Goal: Task Accomplishment & Management: Manage account settings

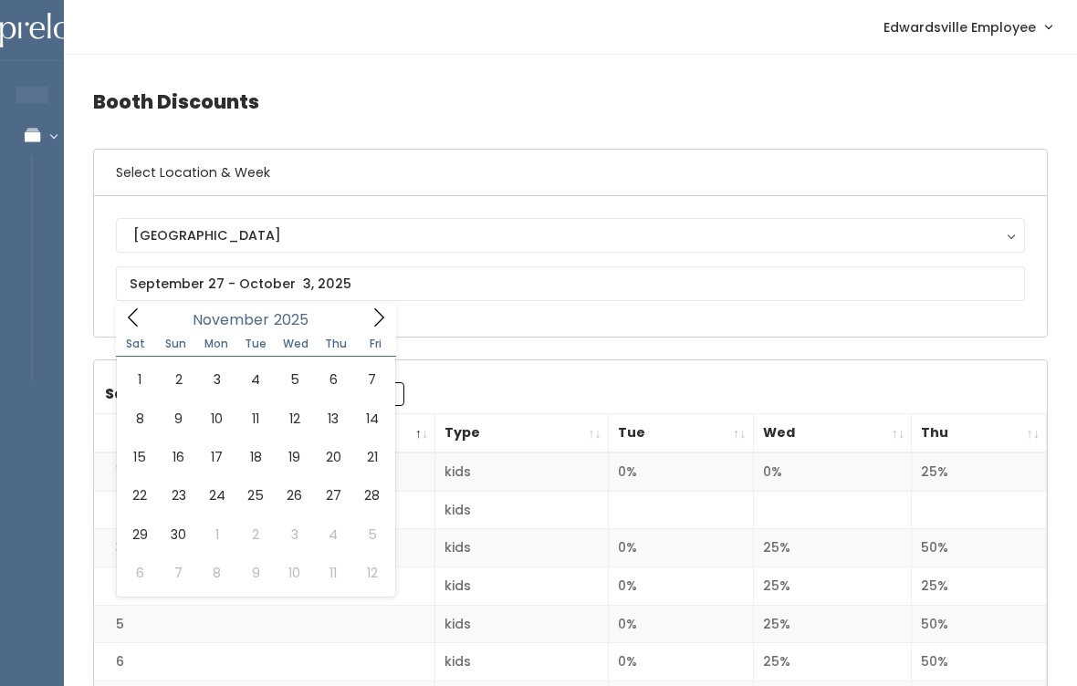
click at [945, 41] on link "Edwardsville Employee" at bounding box center [967, 26] width 204 height 39
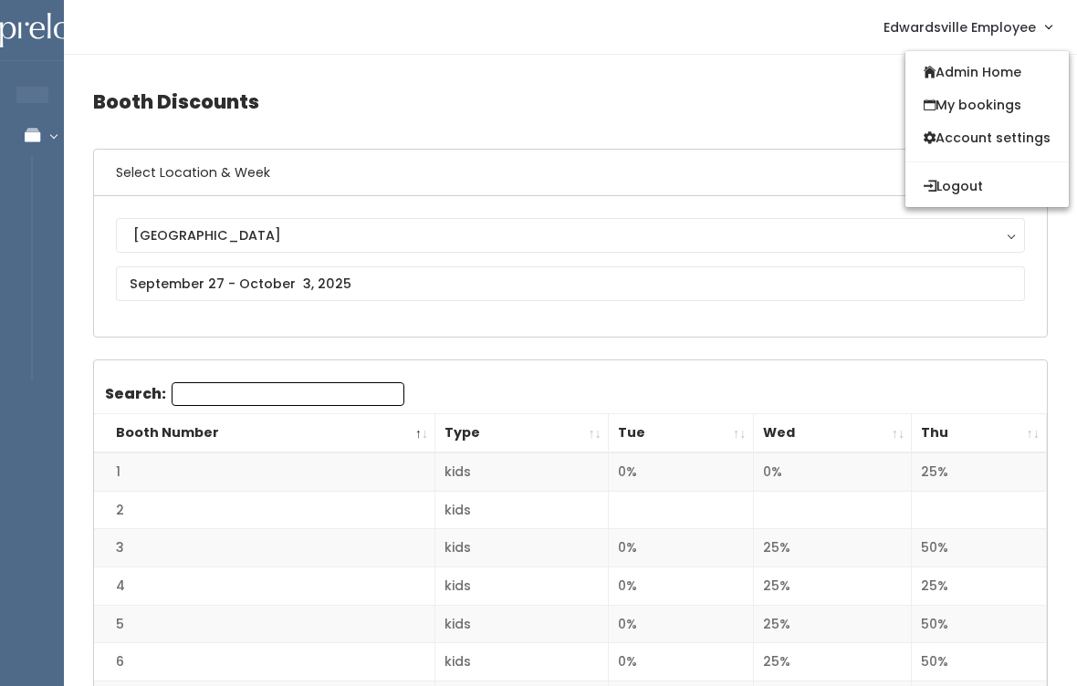
click at [1036, 75] on link "Admin Home" at bounding box center [986, 72] width 163 height 33
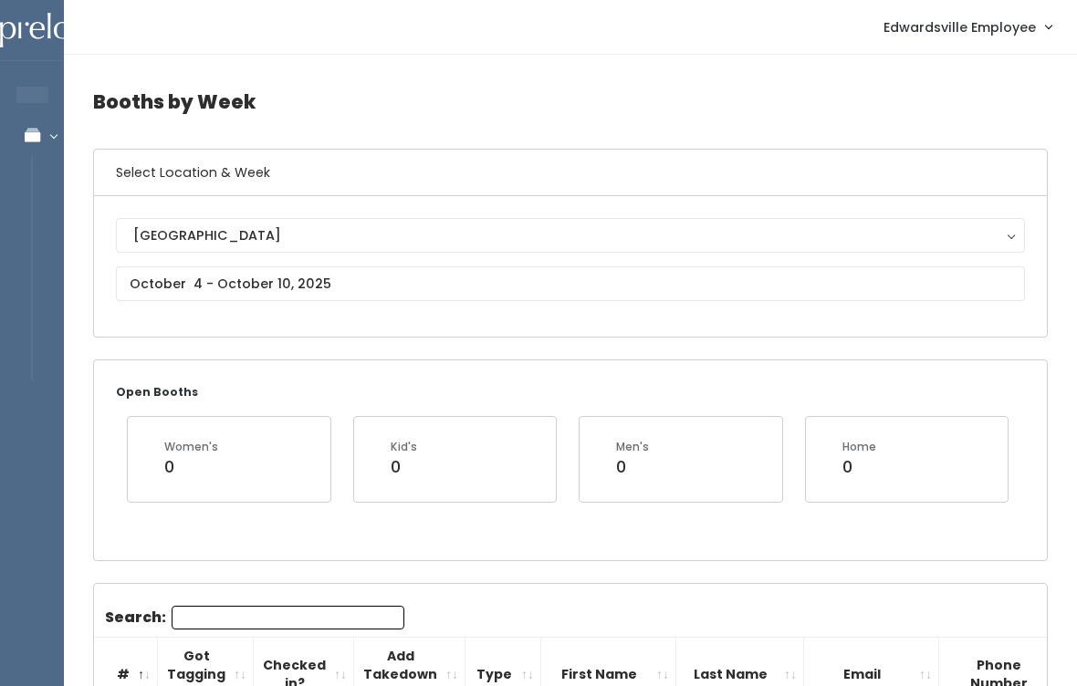
click at [380, 321] on div "[GEOGRAPHIC_DATA] [GEOGRAPHIC_DATA]" at bounding box center [570, 266] width 953 height 141
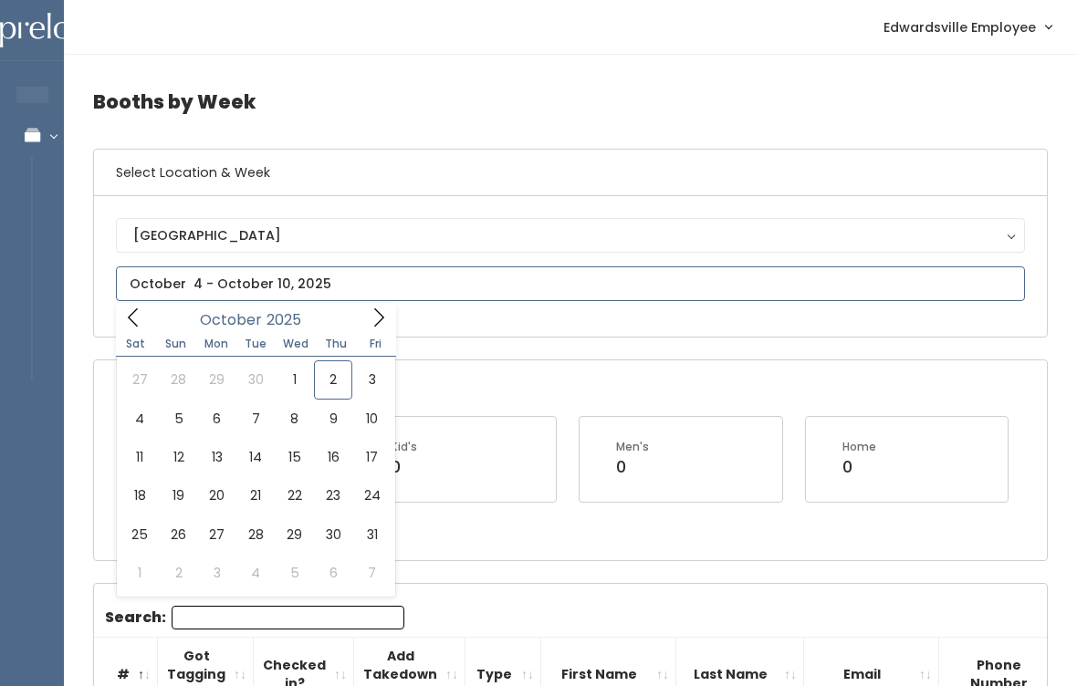
click at [142, 315] on icon at bounding box center [133, 318] width 20 height 20
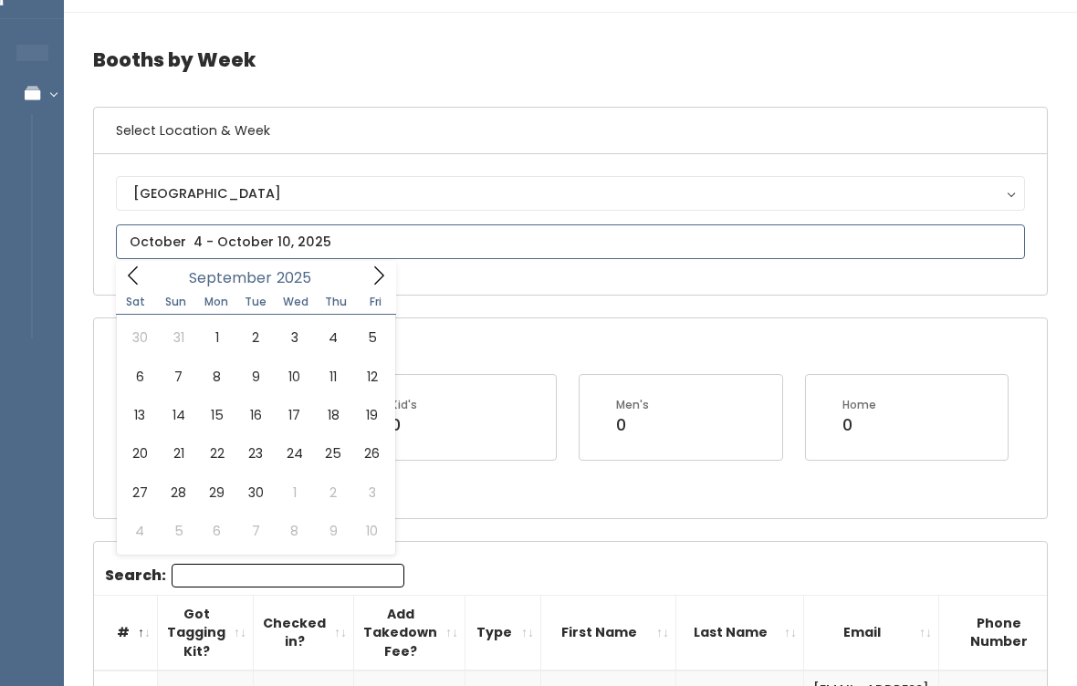
scroll to position [42, 0]
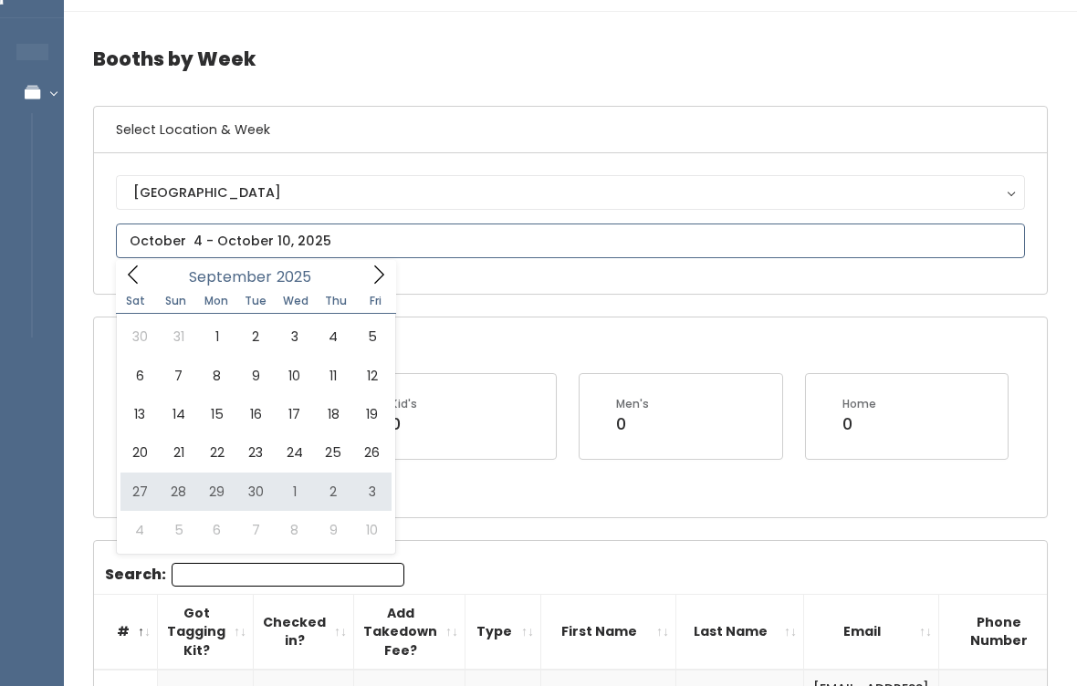
type input "September 27 to October 3"
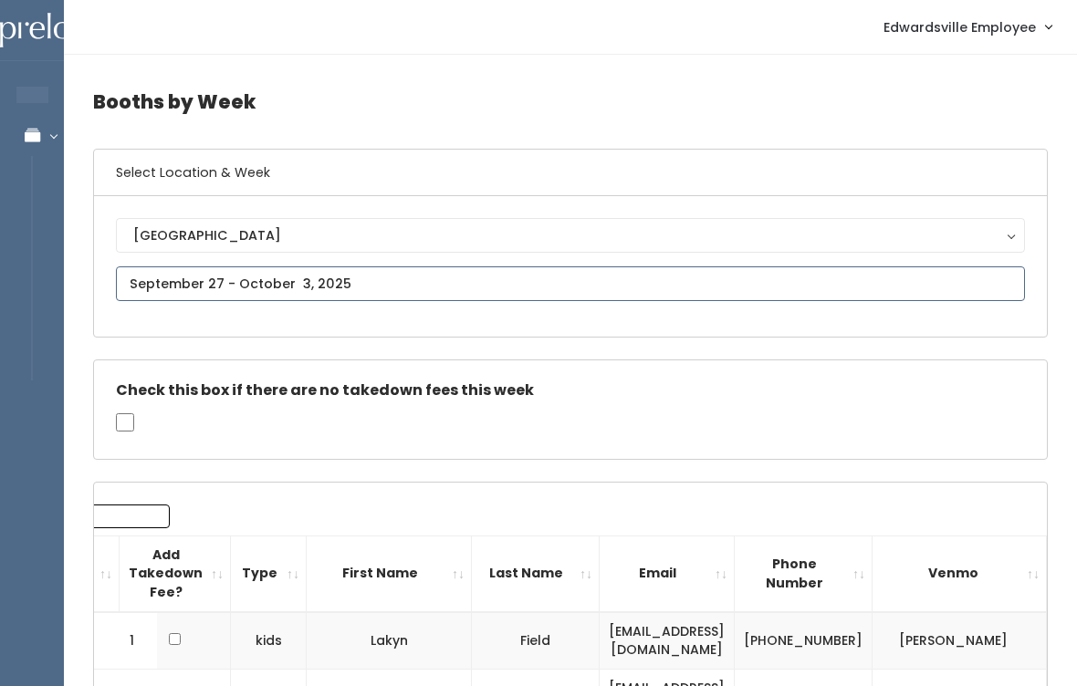
click at [526, 297] on input "text" at bounding box center [570, 283] width 909 height 35
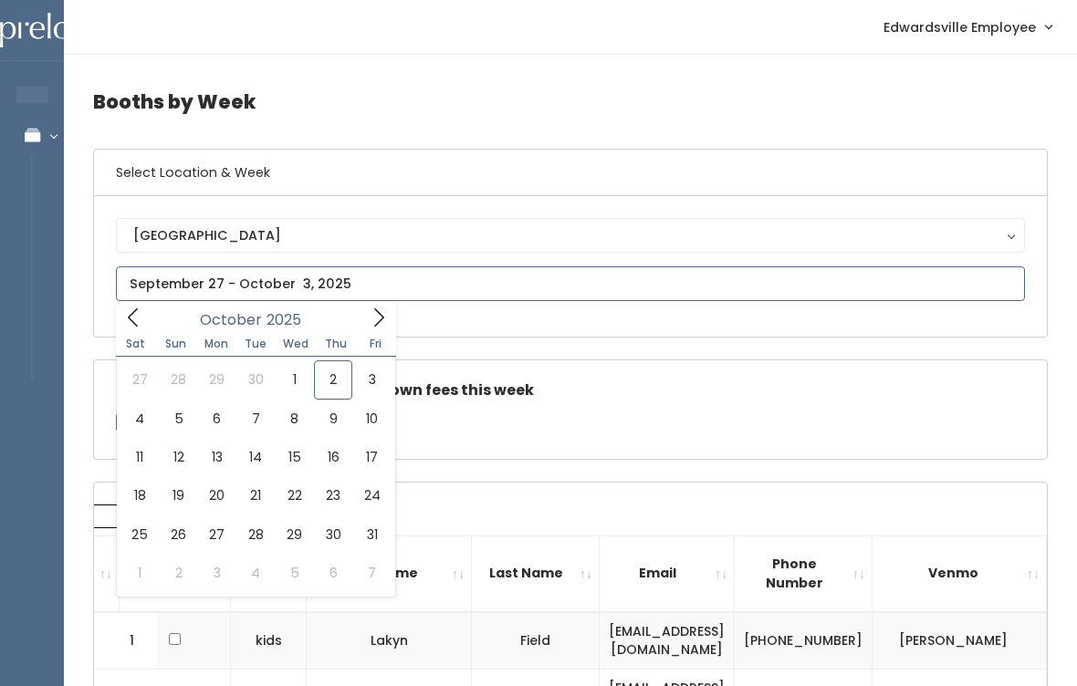
click at [130, 321] on icon at bounding box center [133, 318] width 20 height 20
click at [379, 321] on icon at bounding box center [379, 318] width 20 height 20
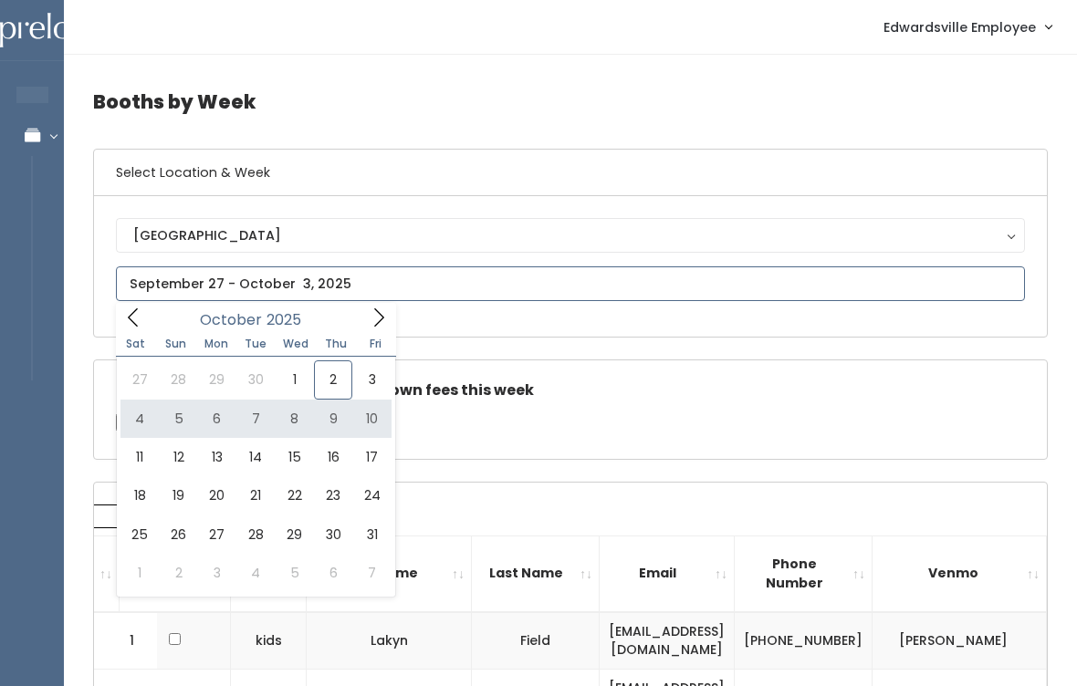
type input "October 4 to October 10"
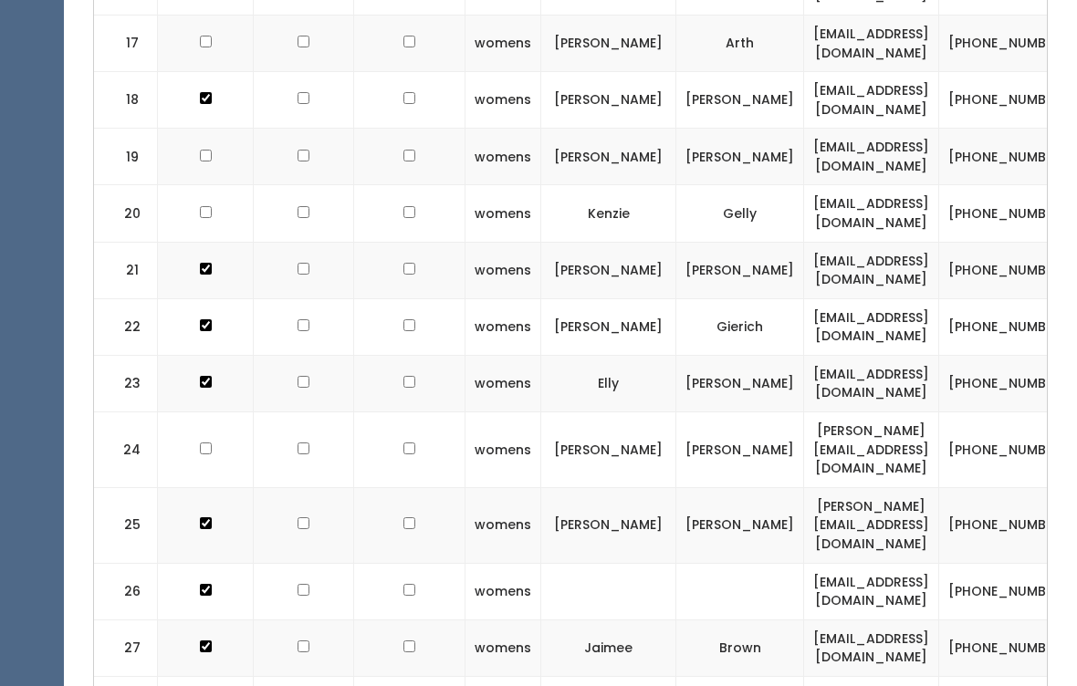
scroll to position [1643, 0]
click at [204, 443] on input "checkbox" at bounding box center [206, 449] width 12 height 12
checkbox input "true"
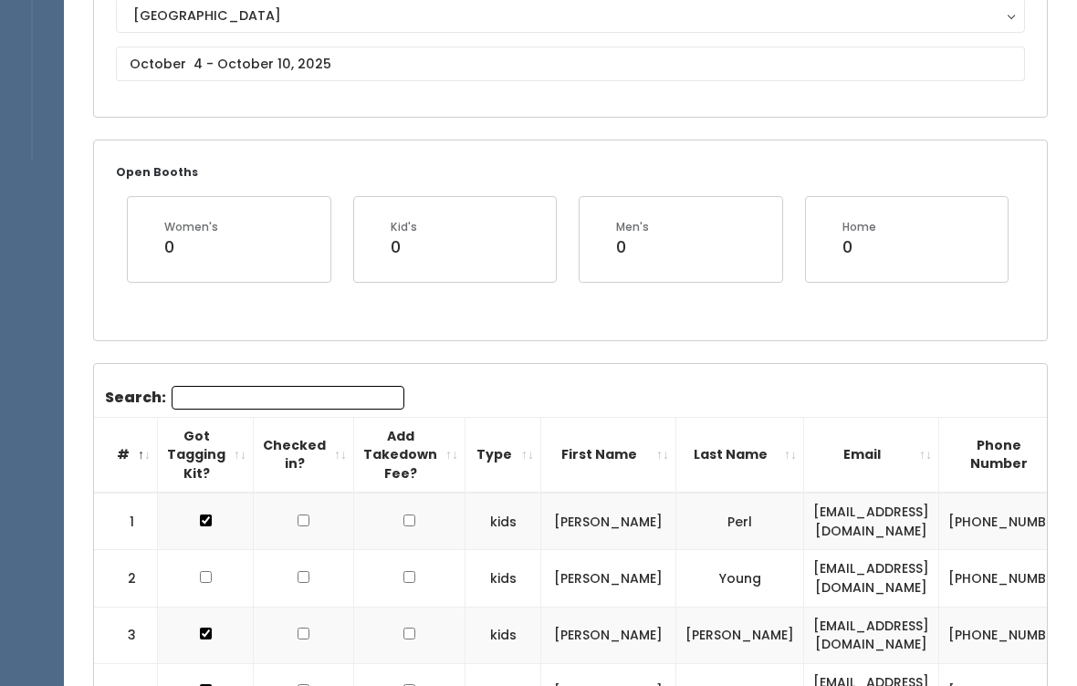
scroll to position [0, 0]
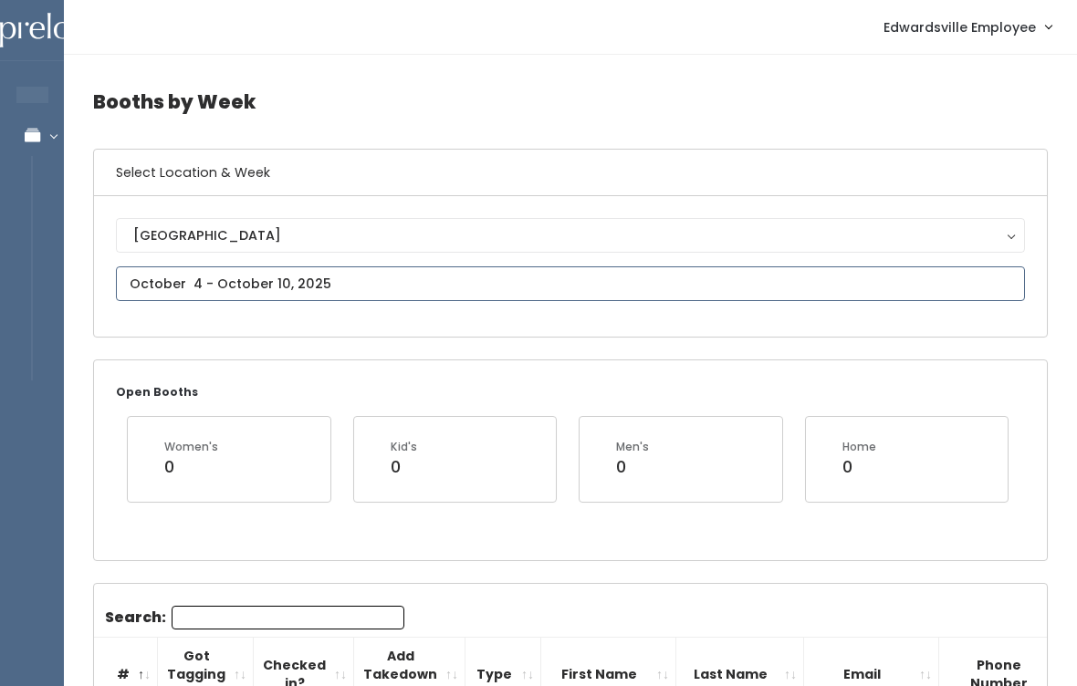
click at [456, 294] on input "text" at bounding box center [570, 283] width 909 height 35
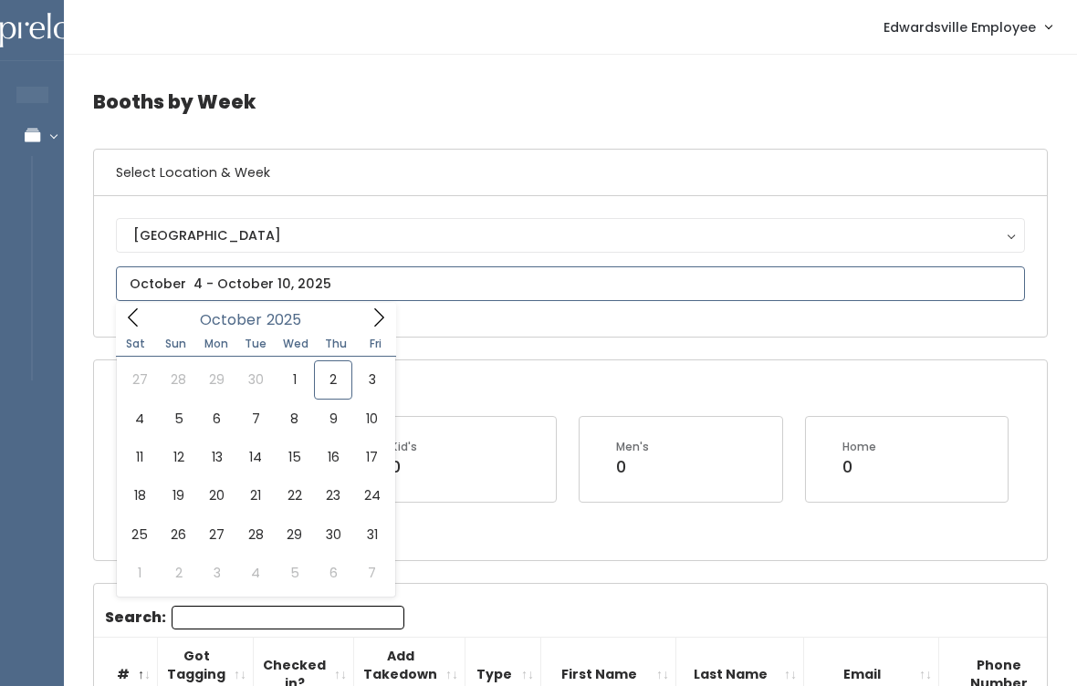
click at [386, 312] on icon at bounding box center [379, 318] width 20 height 20
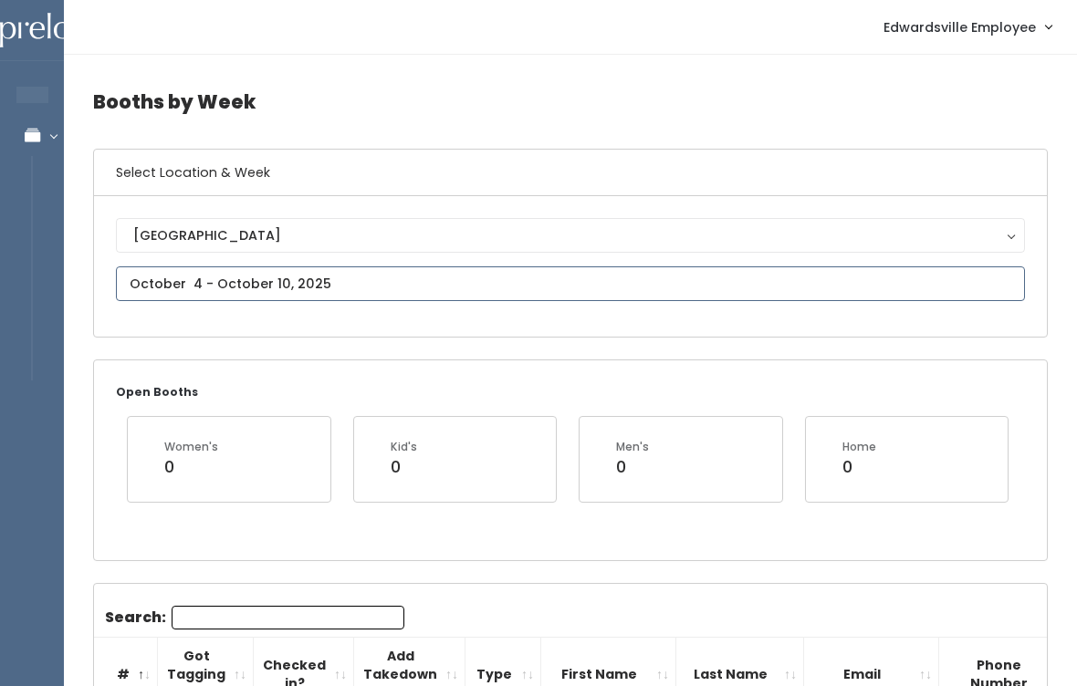
type input "November 22 to November 28"
click at [383, 283] on input "text" at bounding box center [570, 283] width 909 height 35
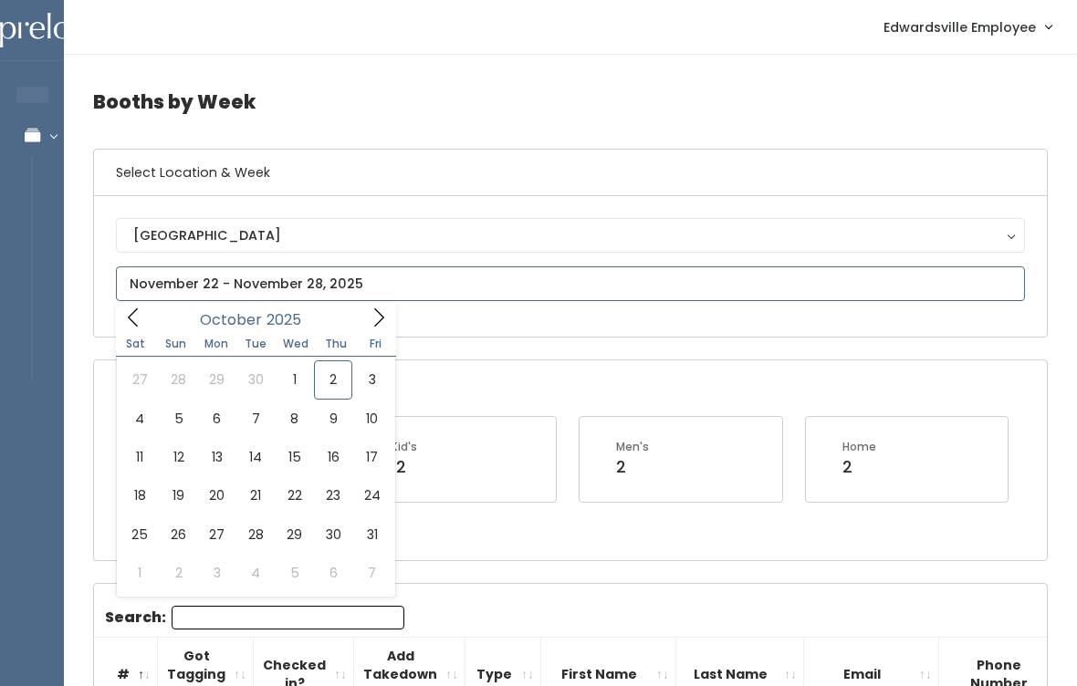
click at [137, 318] on icon at bounding box center [133, 318] width 20 height 20
type input "September 27 to October 3"
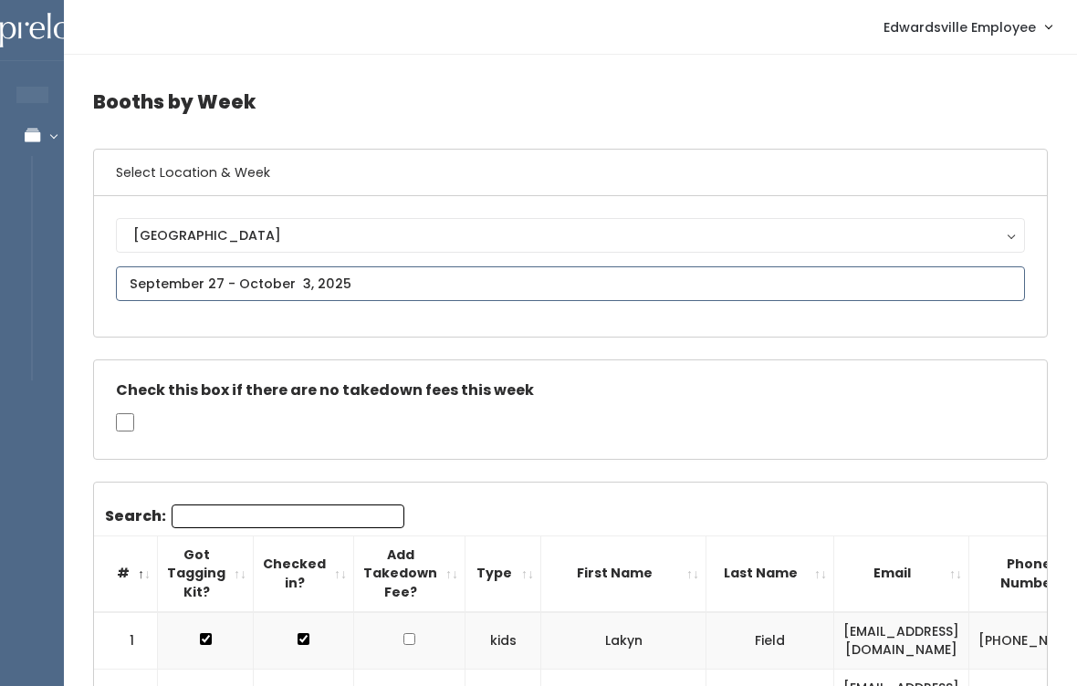
click at [443, 283] on input "text" at bounding box center [570, 283] width 909 height 35
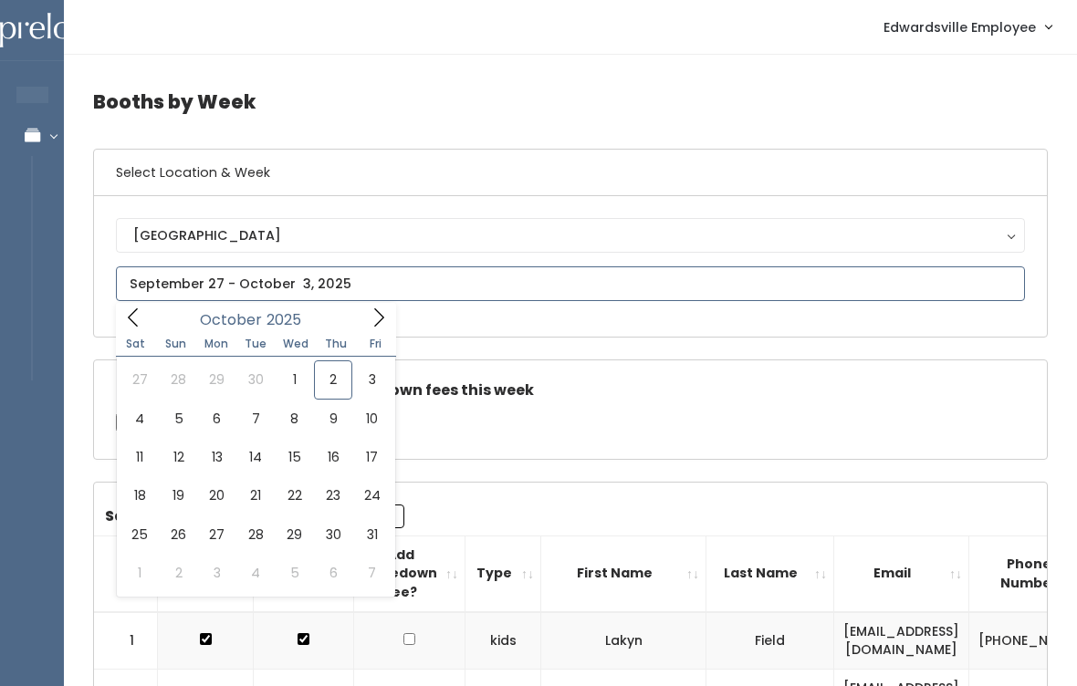
click at [372, 325] on icon at bounding box center [379, 318] width 20 height 20
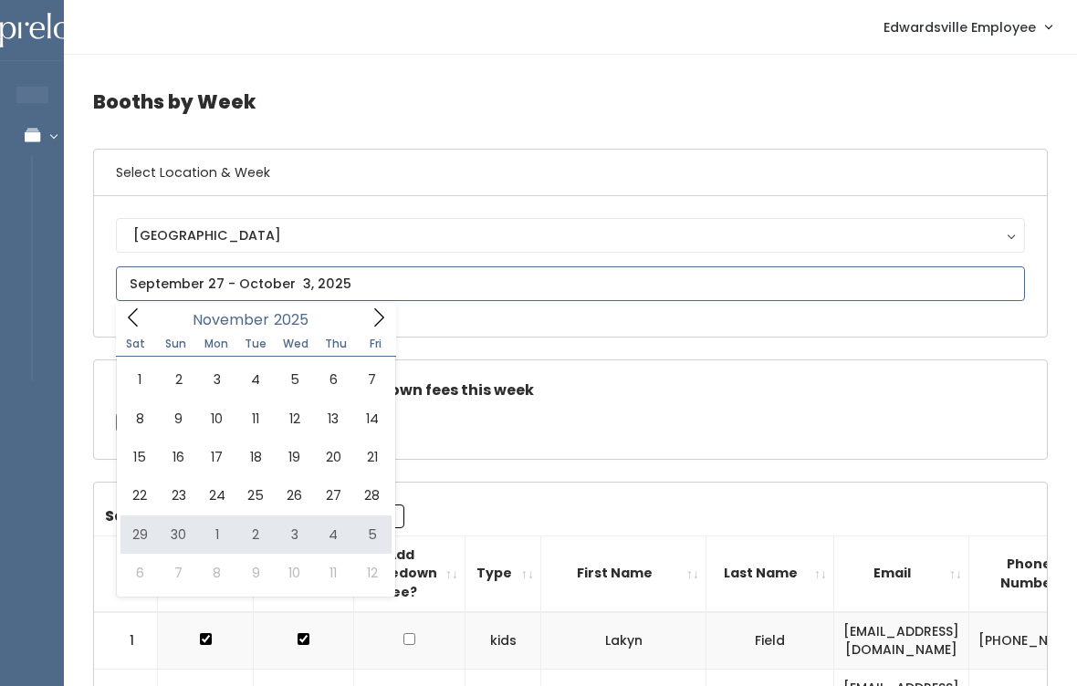
type input "November 29 to December 5"
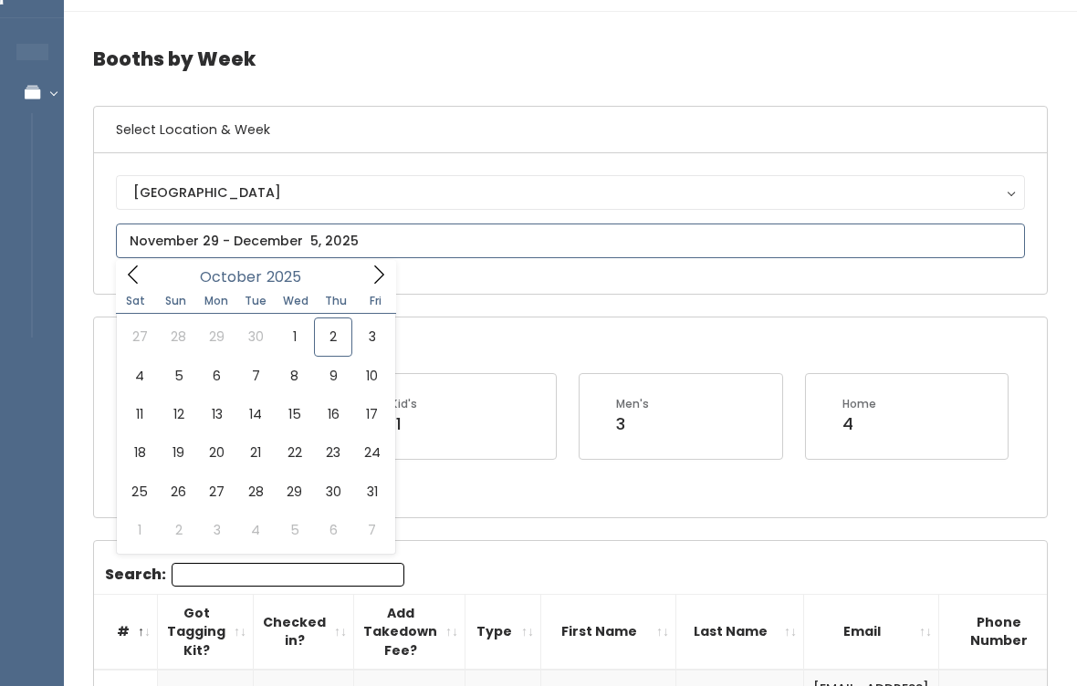
click at [376, 280] on icon at bounding box center [379, 276] width 20 height 20
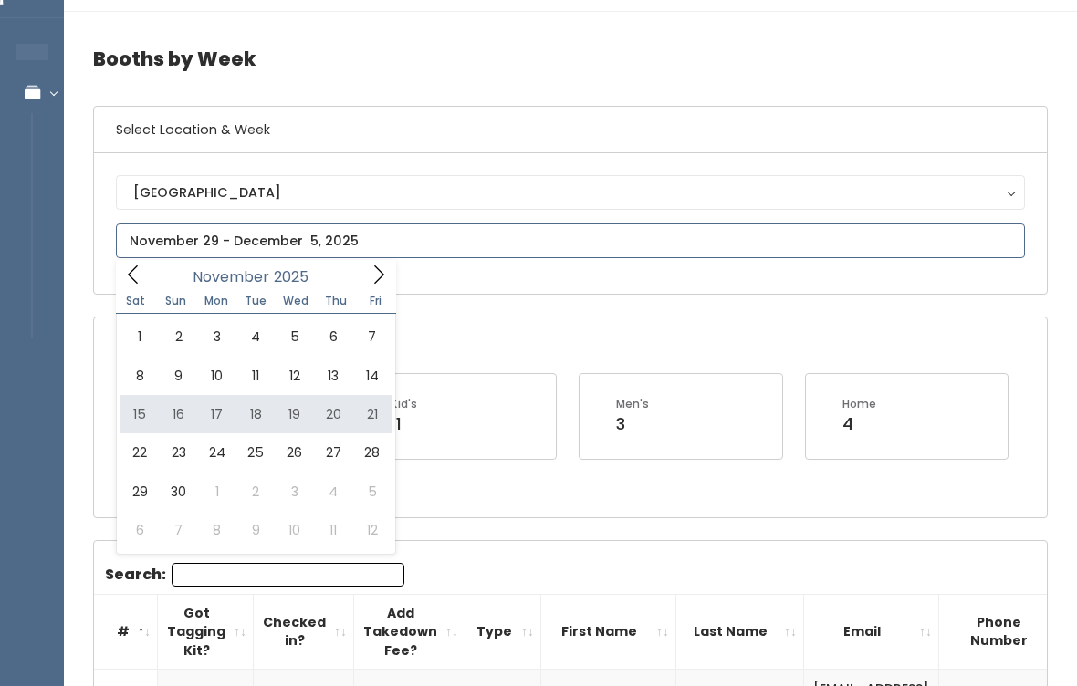
type input "November 15 to November 21"
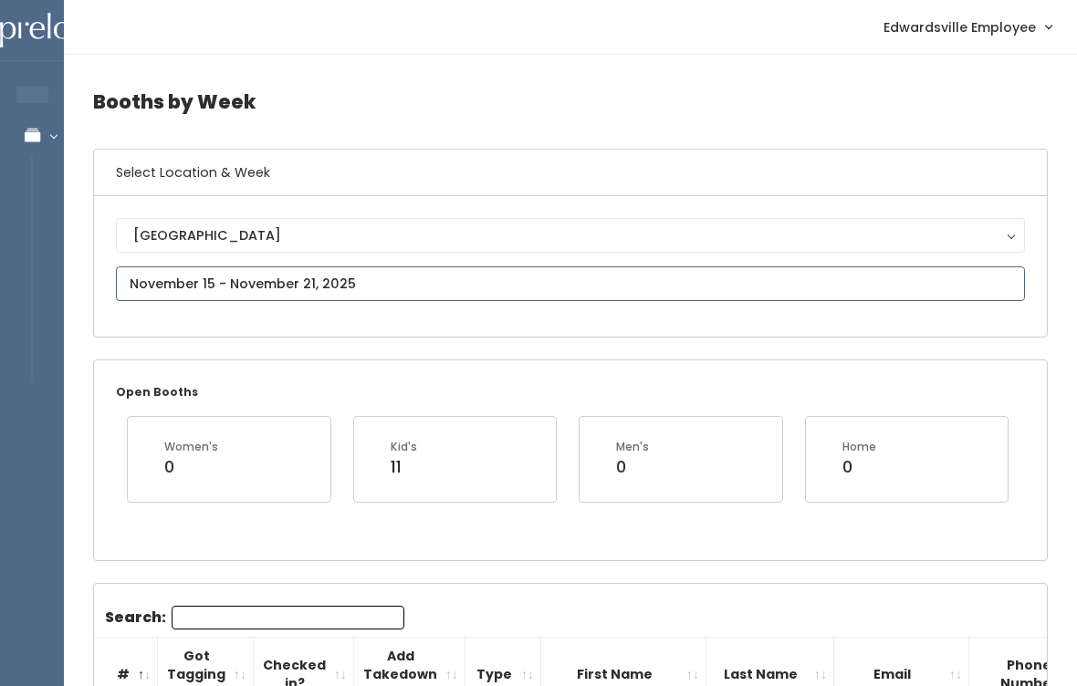
click at [506, 276] on input "text" at bounding box center [570, 283] width 909 height 35
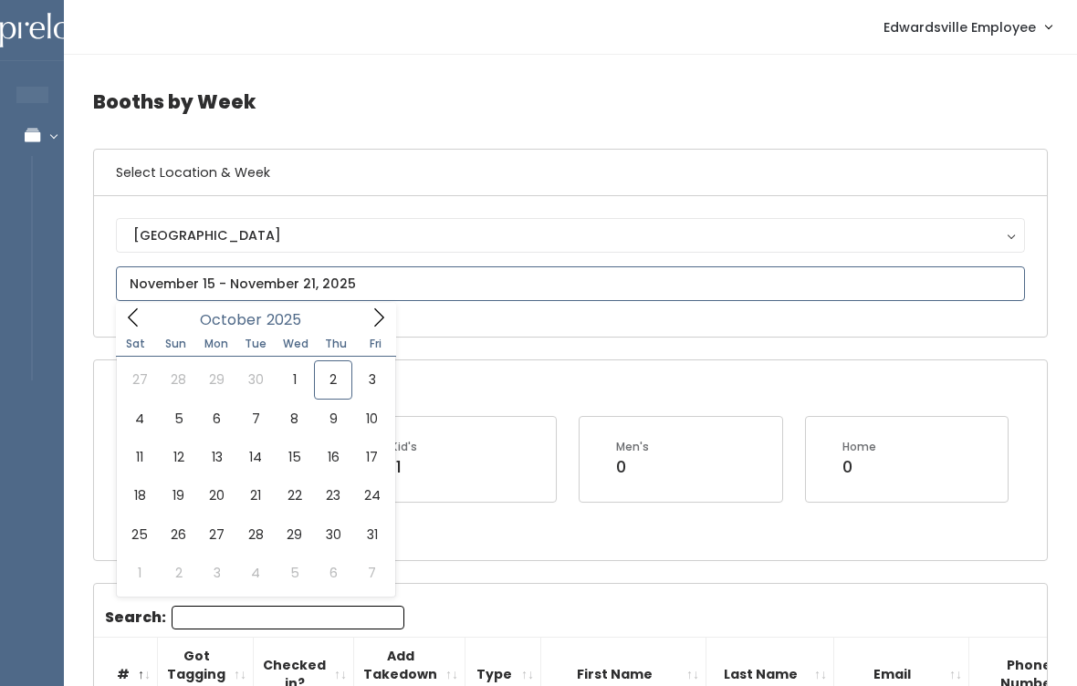
click at [381, 329] on span at bounding box center [378, 317] width 35 height 28
click at [379, 317] on icon at bounding box center [379, 318] width 20 height 20
click at [139, 311] on icon at bounding box center [133, 318] width 20 height 20
click at [372, 311] on icon at bounding box center [379, 318] width 20 height 20
type input "December 6 to December 12"
